Goal: Check status: Check status

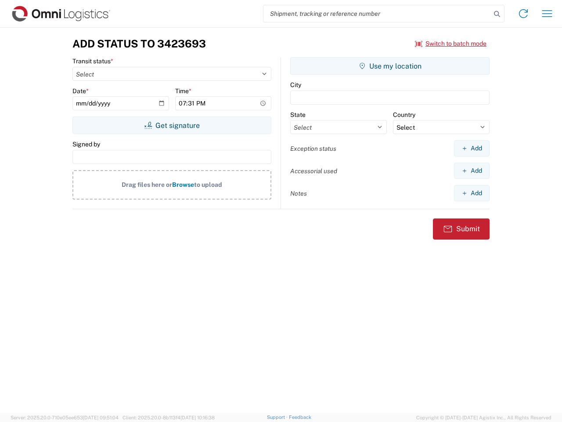
click at [377, 14] on input "search" at bounding box center [378, 13] width 228 height 17
click at [497, 14] on icon at bounding box center [497, 14] width 12 height 12
click at [524, 14] on icon at bounding box center [524, 14] width 14 height 14
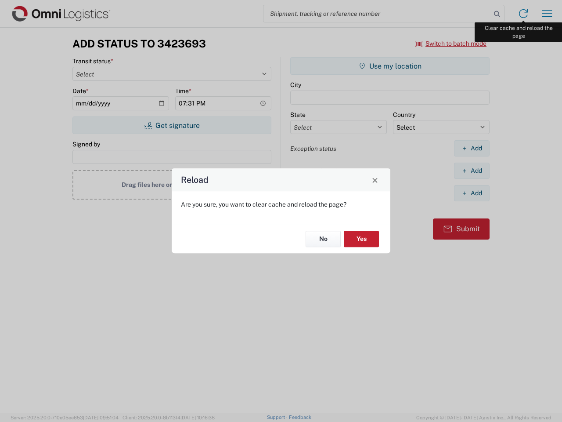
click at [547, 14] on div "Reload Are you sure, you want to clear cache and reload the page? No Yes" at bounding box center [281, 211] width 562 height 422
click at [451, 43] on div "Reload Are you sure, you want to clear cache and reload the page? No Yes" at bounding box center [281, 211] width 562 height 422
click at [172, 125] on div "Reload Are you sure, you want to clear cache and reload the page? No Yes" at bounding box center [281, 211] width 562 height 422
click at [390, 66] on div "Reload Are you sure, you want to clear cache and reload the page? No Yes" at bounding box center [281, 211] width 562 height 422
click at [472, 148] on div "Reload Are you sure, you want to clear cache and reload the page? No Yes" at bounding box center [281, 211] width 562 height 422
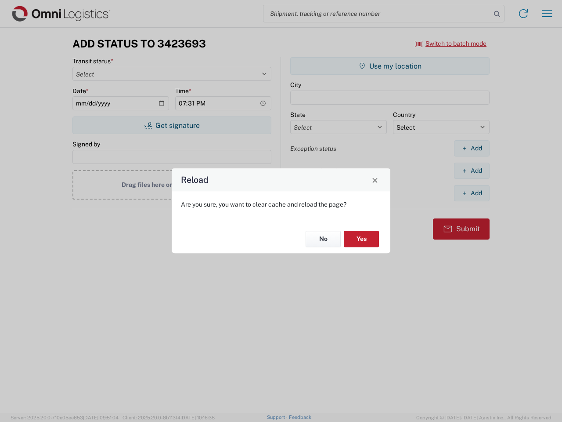
click at [472, 170] on div "Reload Are you sure, you want to clear cache and reload the page? No Yes" at bounding box center [281, 211] width 562 height 422
click at [472, 193] on div "Reload Are you sure, you want to clear cache and reload the page? No Yes" at bounding box center [281, 211] width 562 height 422
